Goal: Book appointment/travel/reservation

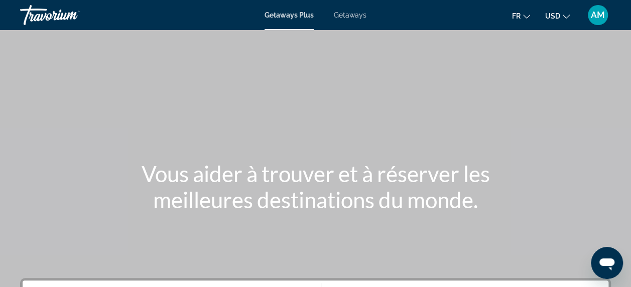
click at [557, 20] on button "USD USD ($) MXN (Mex$) CAD (Can$) GBP (£) EUR (€) AUD (A$) NZD (NZ$) CNY (CN¥)" at bounding box center [557, 16] width 25 height 15
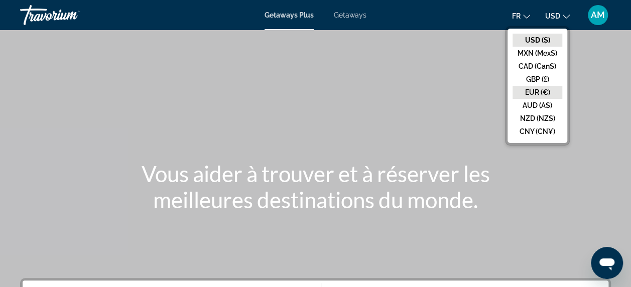
click at [551, 88] on button "EUR (€)" at bounding box center [538, 92] width 50 height 13
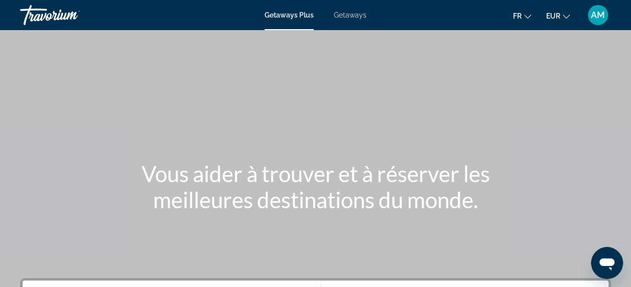
click at [358, 20] on div "Getaways Plus Getaways fr English Español Français Italiano Português русский E…" at bounding box center [315, 15] width 631 height 26
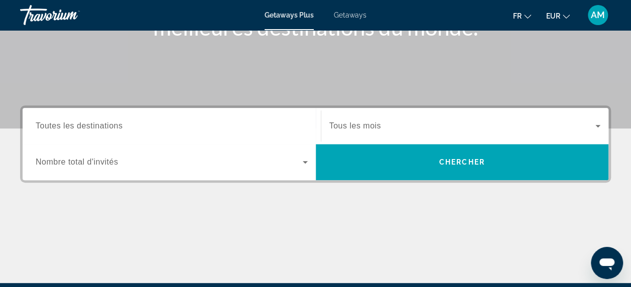
scroll to position [188, 0]
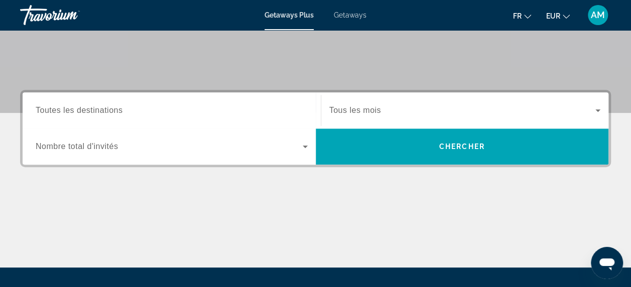
click at [110, 110] on span "Toutes les destinations" at bounding box center [79, 110] width 87 height 9
click at [110, 110] on input "Destination Toutes les destinations" at bounding box center [172, 111] width 272 height 12
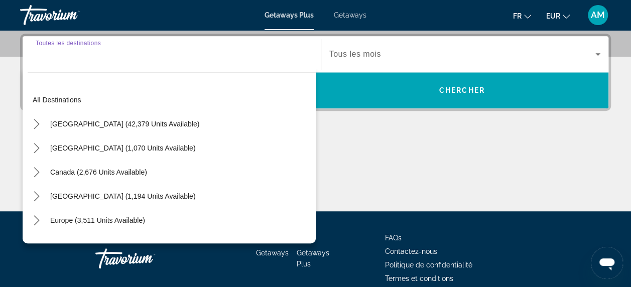
scroll to position [245, 0]
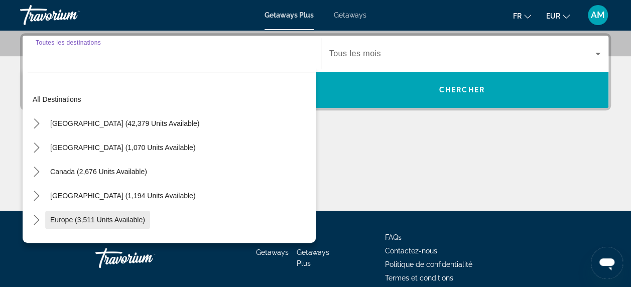
click at [133, 225] on span "Select destination: Europe (3,511 units available)" at bounding box center [97, 220] width 105 height 24
type input "**********"
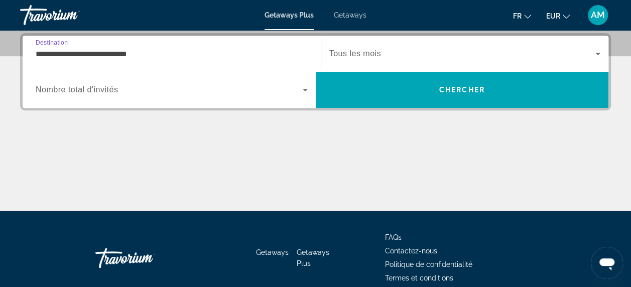
click at [88, 89] on span "Nombre total d'invités" at bounding box center [77, 89] width 82 height 9
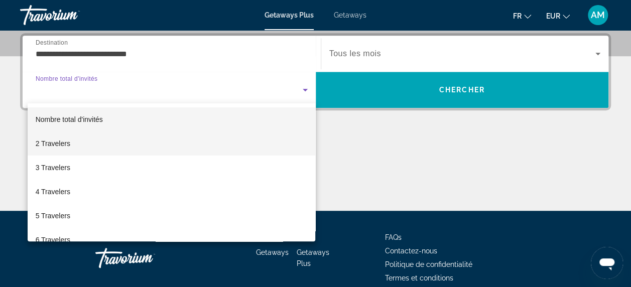
click at [102, 145] on mat-option "2 Travelers" at bounding box center [172, 144] width 288 height 24
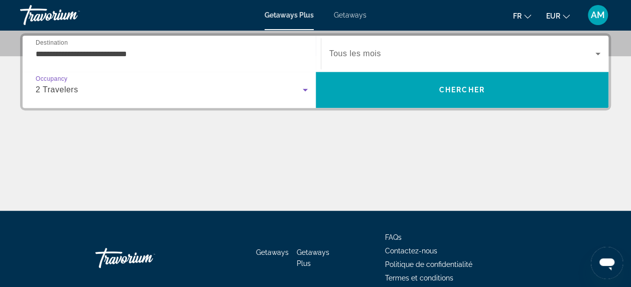
click at [345, 56] on span "Tous les mois" at bounding box center [355, 53] width 52 height 9
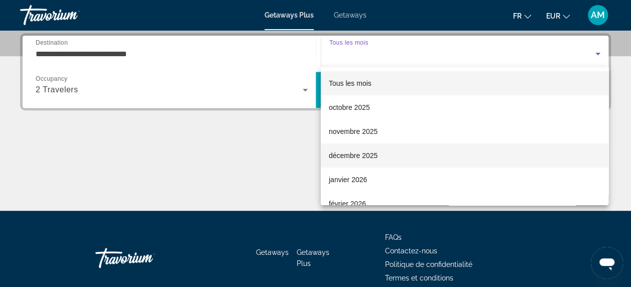
click at [379, 161] on mat-option "décembre 2025" at bounding box center [465, 156] width 288 height 24
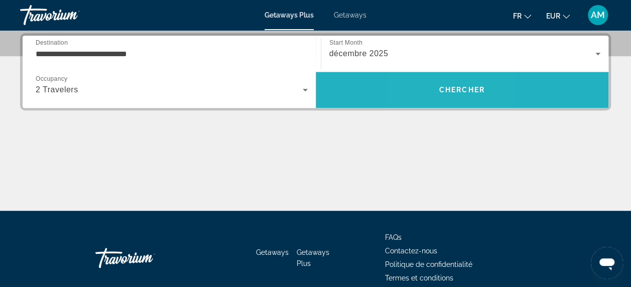
click at [434, 82] on span "Search" at bounding box center [462, 90] width 293 height 24
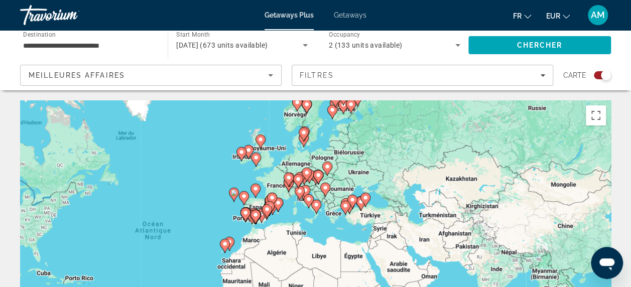
drag, startPoint x: 348, startPoint y: 181, endPoint x: 209, endPoint y: 174, distance: 138.3
click at [209, 174] on div "Pour activer le glissement avec le clavier, appuyez sur Alt+Entrée. Une fois ce…" at bounding box center [315, 250] width 591 height 301
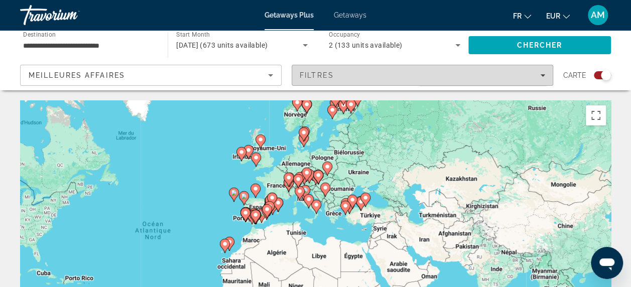
click at [543, 77] on icon "Filters" at bounding box center [542, 75] width 5 height 5
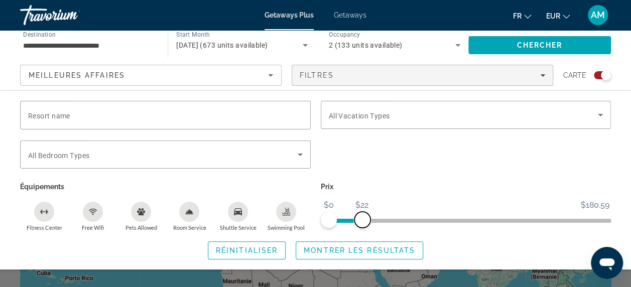
drag, startPoint x: 605, startPoint y: 221, endPoint x: 364, endPoint y: 187, distance: 244.0
click at [364, 187] on div "Prix $0 $180.59 $0 $22" at bounding box center [466, 206] width 301 height 52
click at [405, 122] on div "Search widget" at bounding box center [466, 115] width 275 height 28
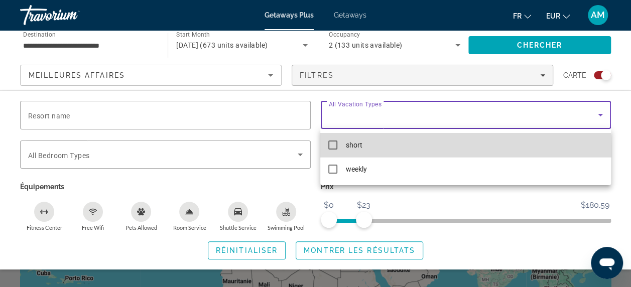
click at [357, 151] on span "short" at bounding box center [354, 145] width 17 height 12
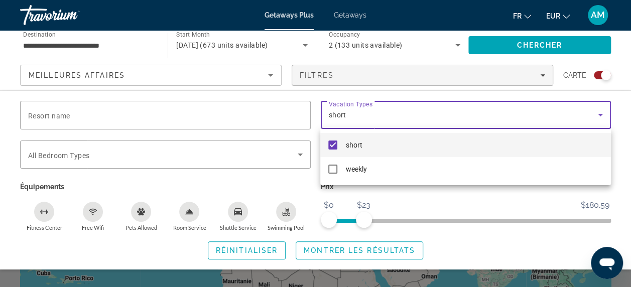
click at [450, 248] on div at bounding box center [315, 143] width 631 height 287
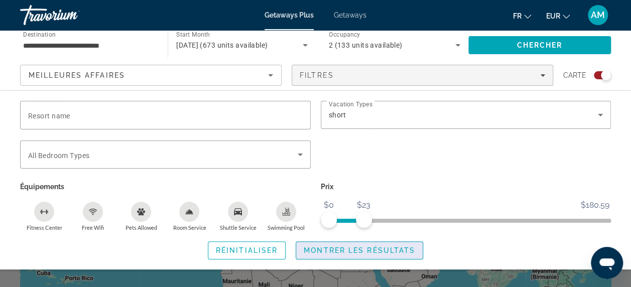
click at [322, 247] on span "Montrer les résultats" at bounding box center [360, 251] width 112 height 8
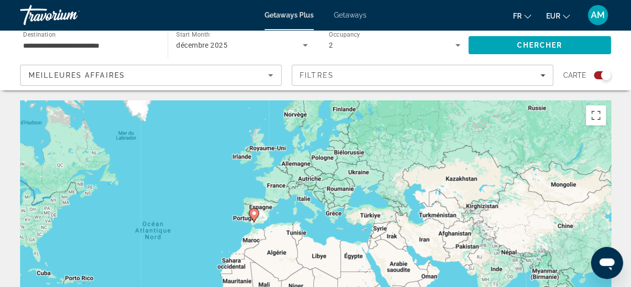
click at [256, 218] on icon "Main content" at bounding box center [254, 215] width 10 height 14
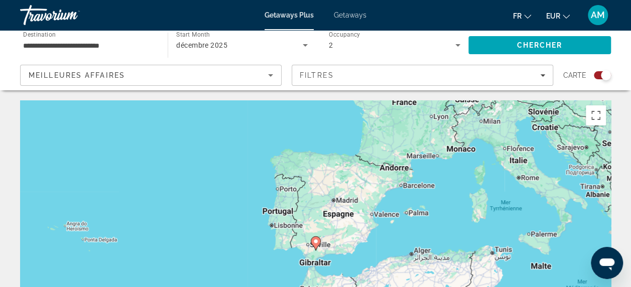
click at [317, 242] on image "Main content" at bounding box center [316, 242] width 6 height 6
type input "**********"
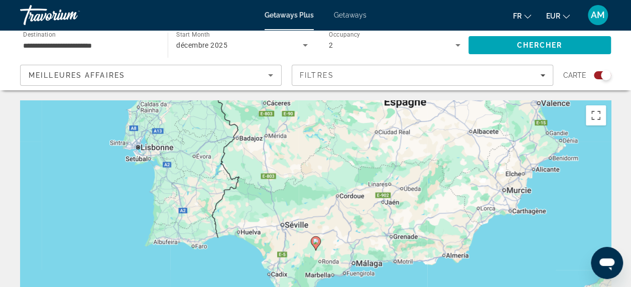
click at [317, 242] on image "Main content" at bounding box center [316, 242] width 6 height 6
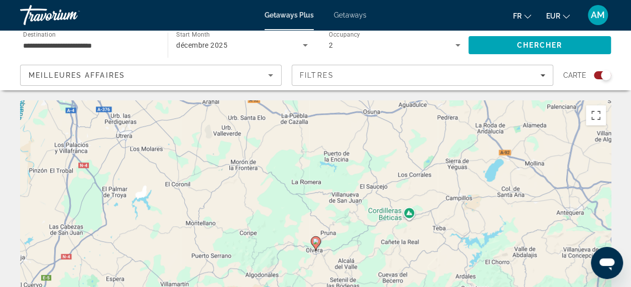
click at [317, 242] on image "Main content" at bounding box center [316, 242] width 6 height 6
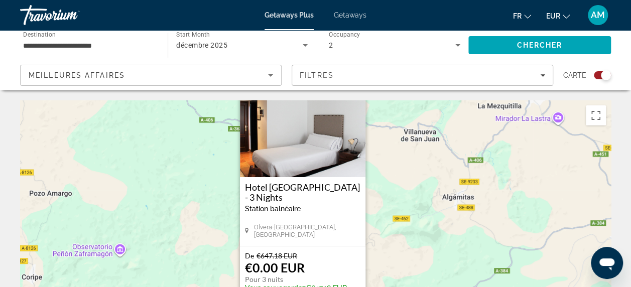
drag, startPoint x: 406, startPoint y: 239, endPoint x: 393, endPoint y: 199, distance: 42.3
click at [393, 199] on div "Pour activer le glissement avec le clavier, appuyez sur Alt+Entrée. Une fois ce…" at bounding box center [315, 250] width 591 height 301
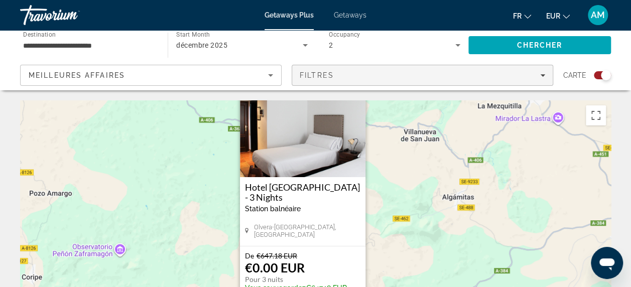
click at [541, 75] on icon "Filters" at bounding box center [542, 75] width 5 height 5
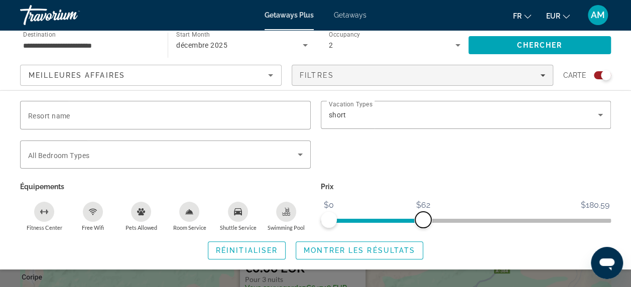
drag, startPoint x: 364, startPoint y: 223, endPoint x: 425, endPoint y: 222, distance: 61.3
click at [425, 222] on span "ngx-slider-max" at bounding box center [423, 220] width 16 height 16
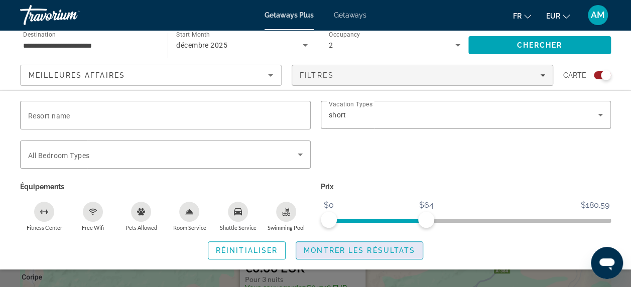
click at [389, 247] on span "Montrer les résultats" at bounding box center [360, 251] width 112 height 8
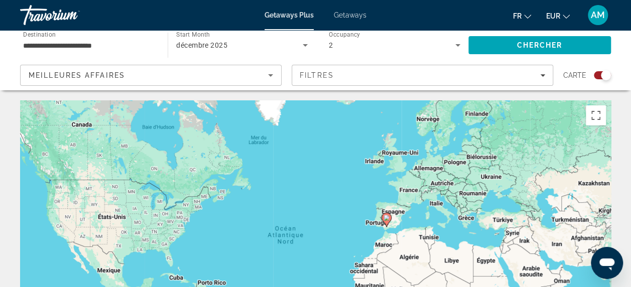
click at [601, 73] on div "Search widget" at bounding box center [606, 75] width 10 height 10
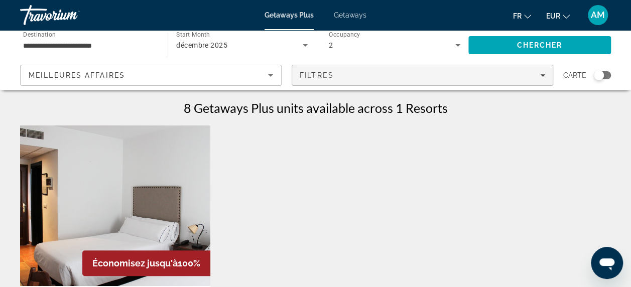
click at [316, 81] on span "Filters" at bounding box center [422, 75] width 261 height 24
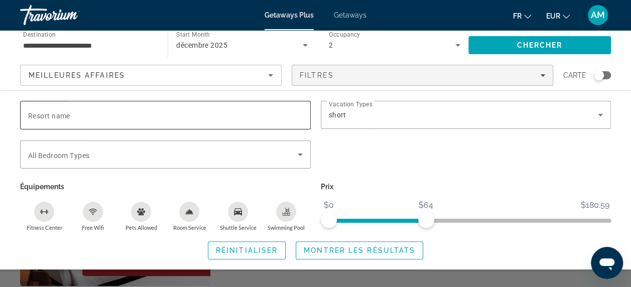
click at [195, 118] on input "Resort name" at bounding box center [165, 115] width 275 height 12
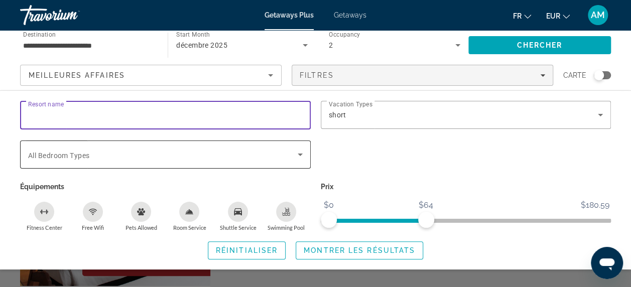
click at [170, 150] on span "Search widget" at bounding box center [163, 155] width 270 height 12
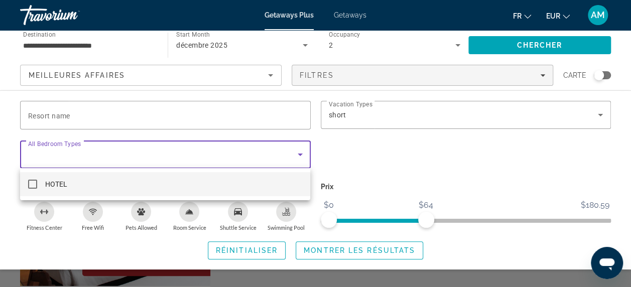
click at [352, 143] on div at bounding box center [315, 143] width 631 height 287
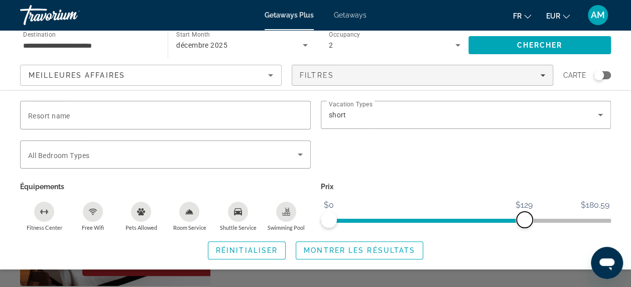
drag, startPoint x: 425, startPoint y: 213, endPoint x: 524, endPoint y: 247, distance: 105.2
click at [524, 247] on div "Resort name Vacation Types All Vacation Types short Bedroom Types All Bedroom T…" at bounding box center [315, 180] width 631 height 159
click at [389, 254] on span "Montrer les résultats" at bounding box center [360, 251] width 112 height 8
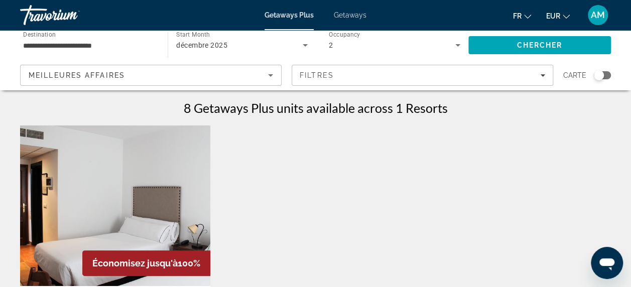
click at [227, 77] on div "Meilleures affaires" at bounding box center [149, 75] width 240 height 12
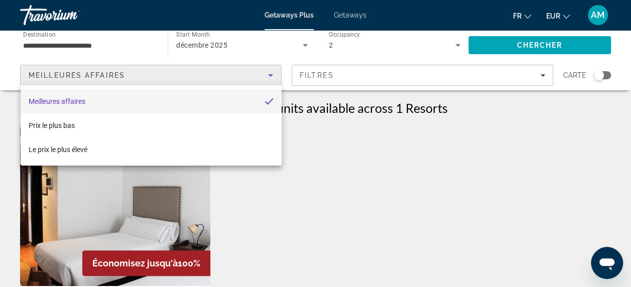
click at [327, 149] on div at bounding box center [315, 143] width 631 height 287
